Goal: Information Seeking & Learning: Learn about a topic

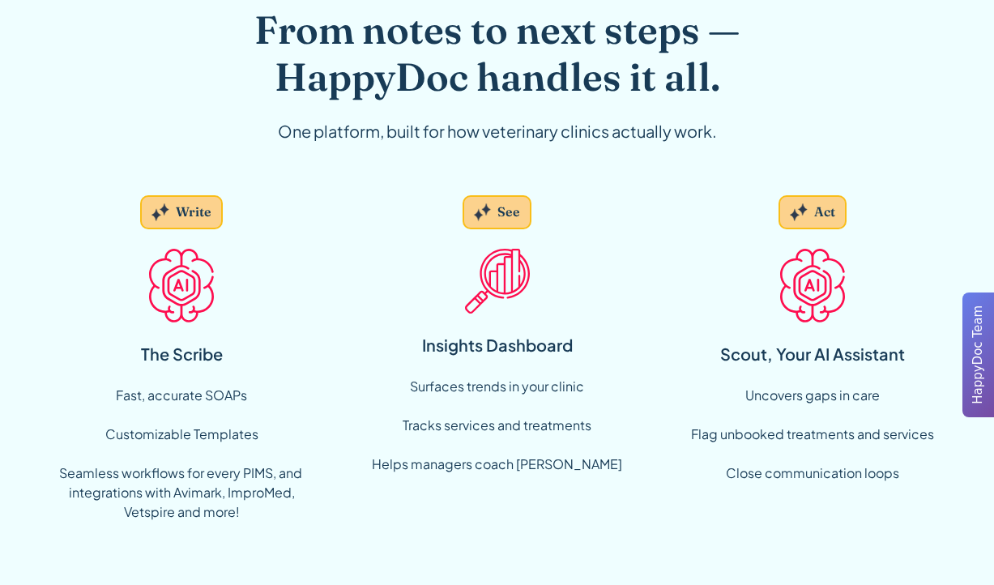
scroll to position [1134, 0]
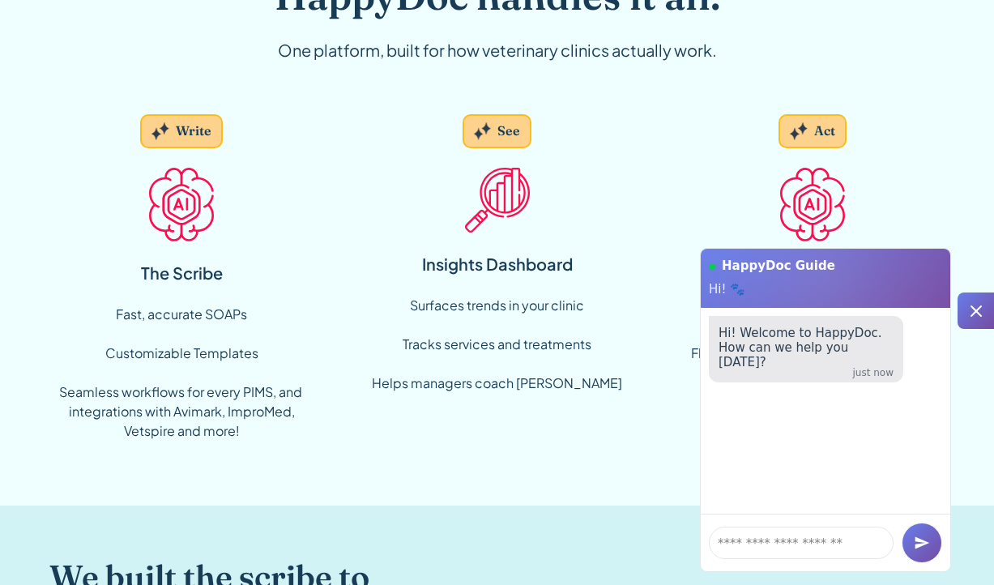
click at [968, 315] on icon at bounding box center [975, 310] width 19 height 19
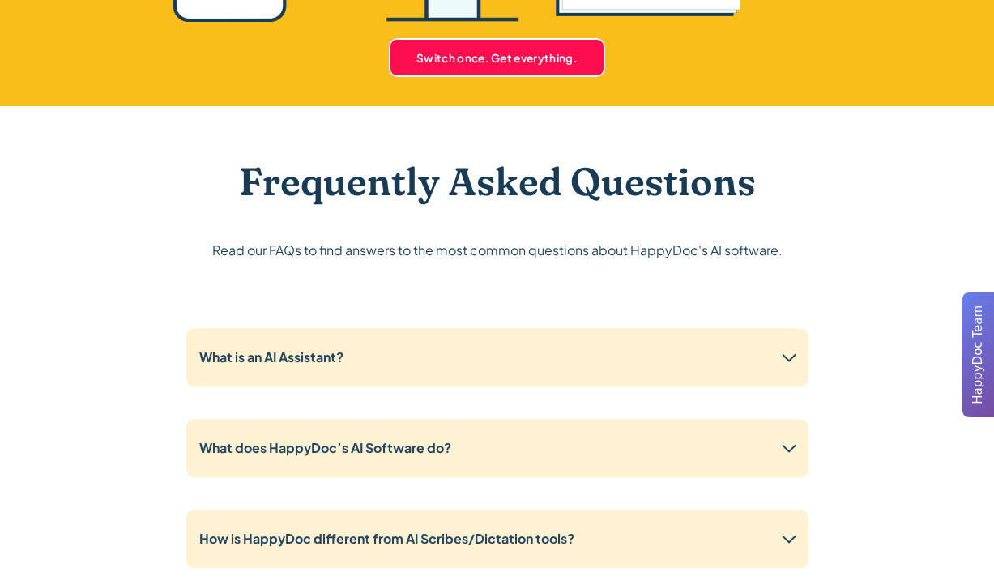
scroll to position [3725, 0]
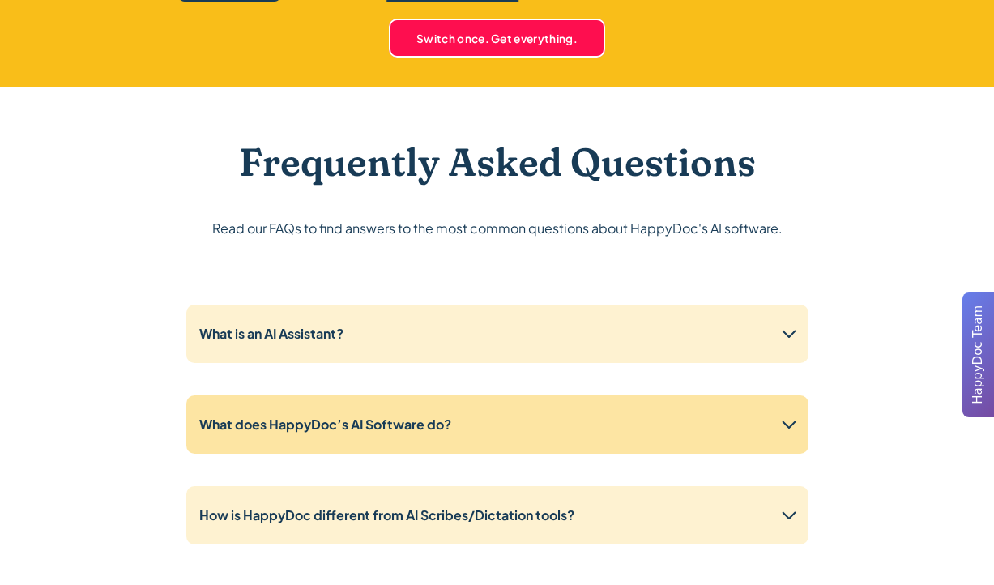
click at [787, 425] on icon at bounding box center [789, 424] width 26 height 26
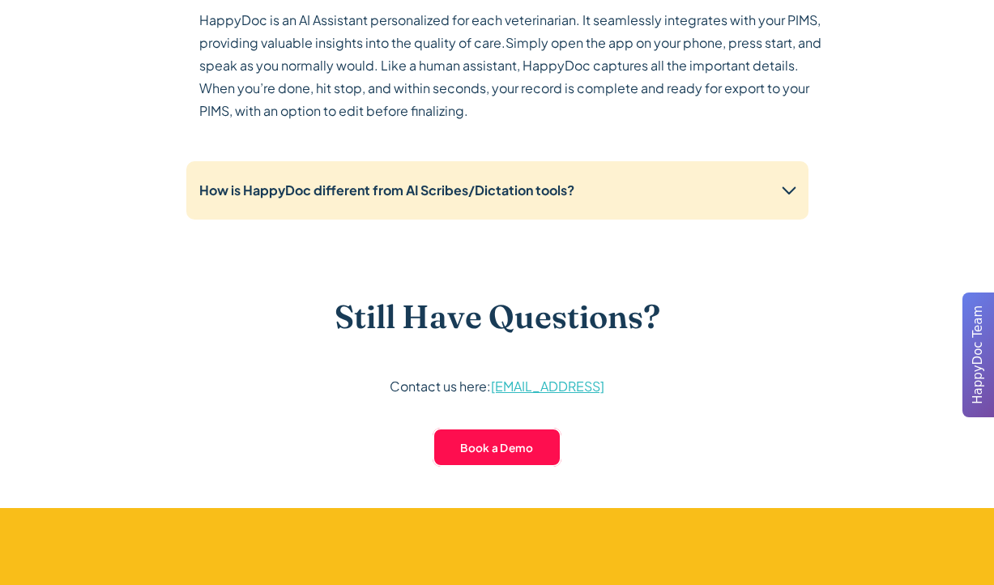
scroll to position [4211, 0]
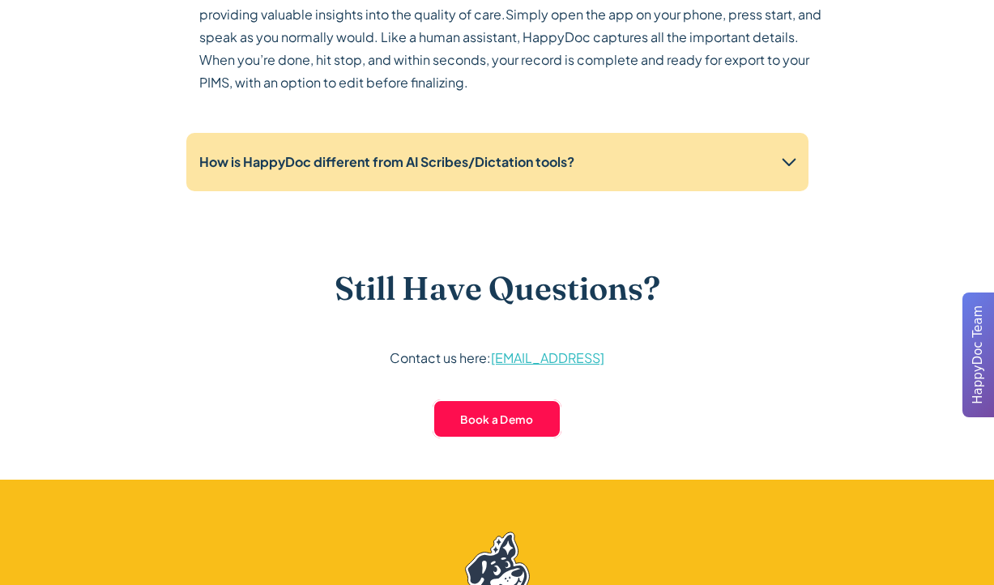
click at [781, 156] on icon at bounding box center [789, 162] width 26 height 26
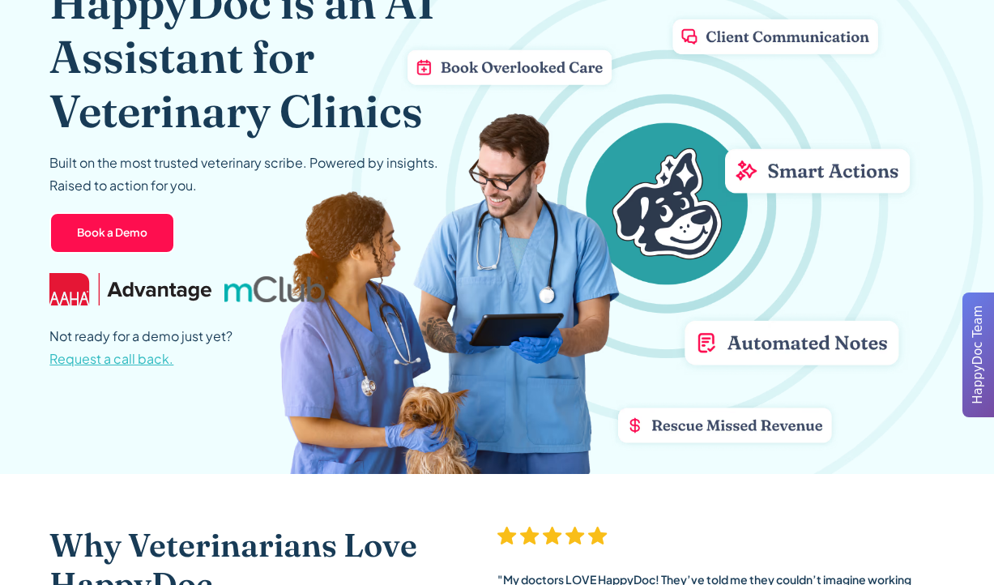
scroll to position [0, 0]
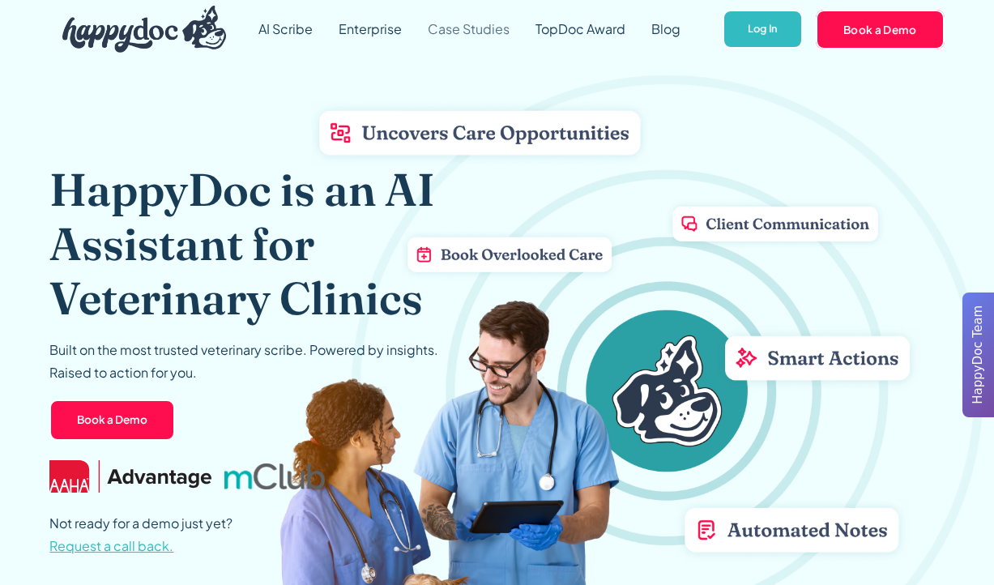
click at [474, 27] on link "Case Studies" at bounding box center [469, 29] width 108 height 58
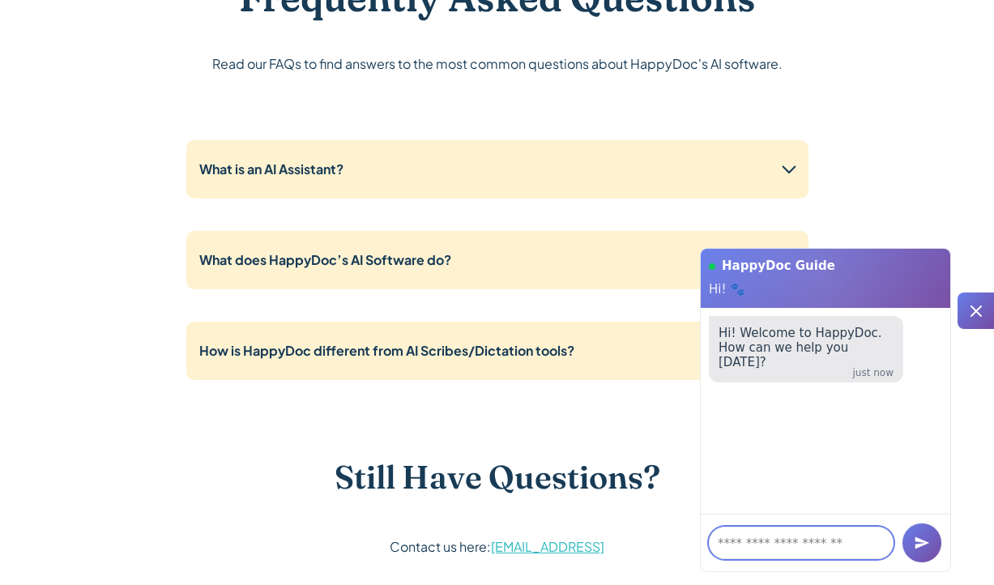
scroll to position [3887, 0]
